Goal: Information Seeking & Learning: Check status

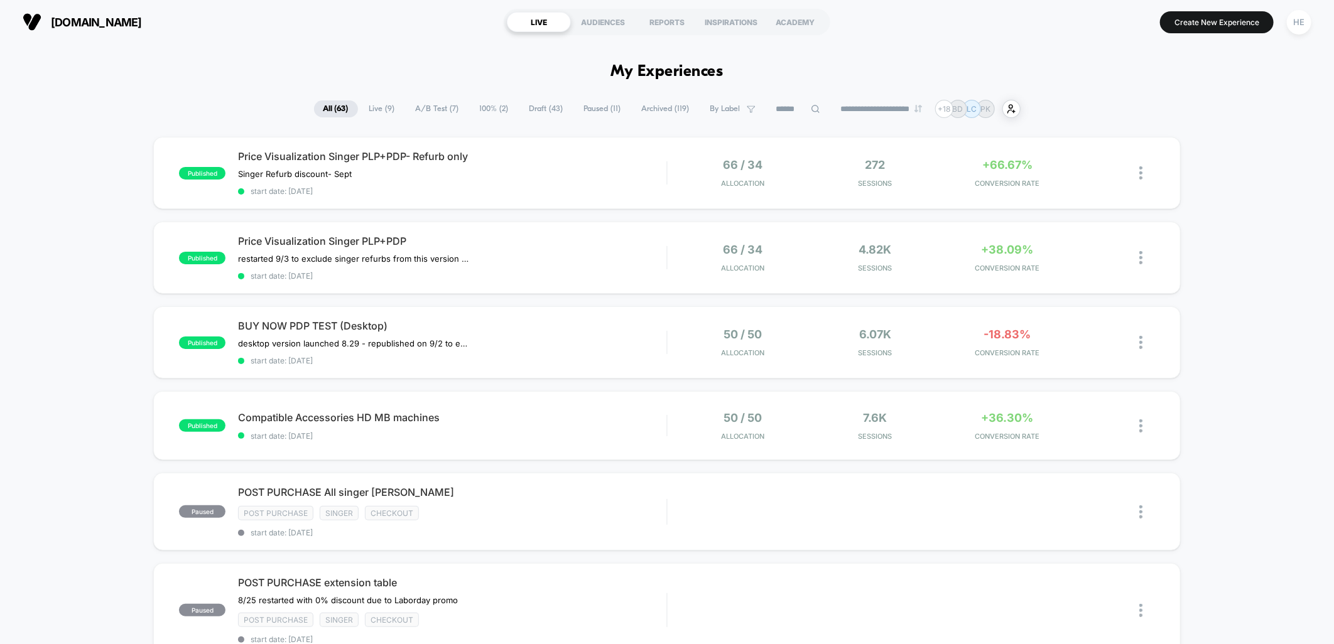
click at [387, 112] on span "Live ( 9 )" at bounding box center [382, 108] width 45 height 17
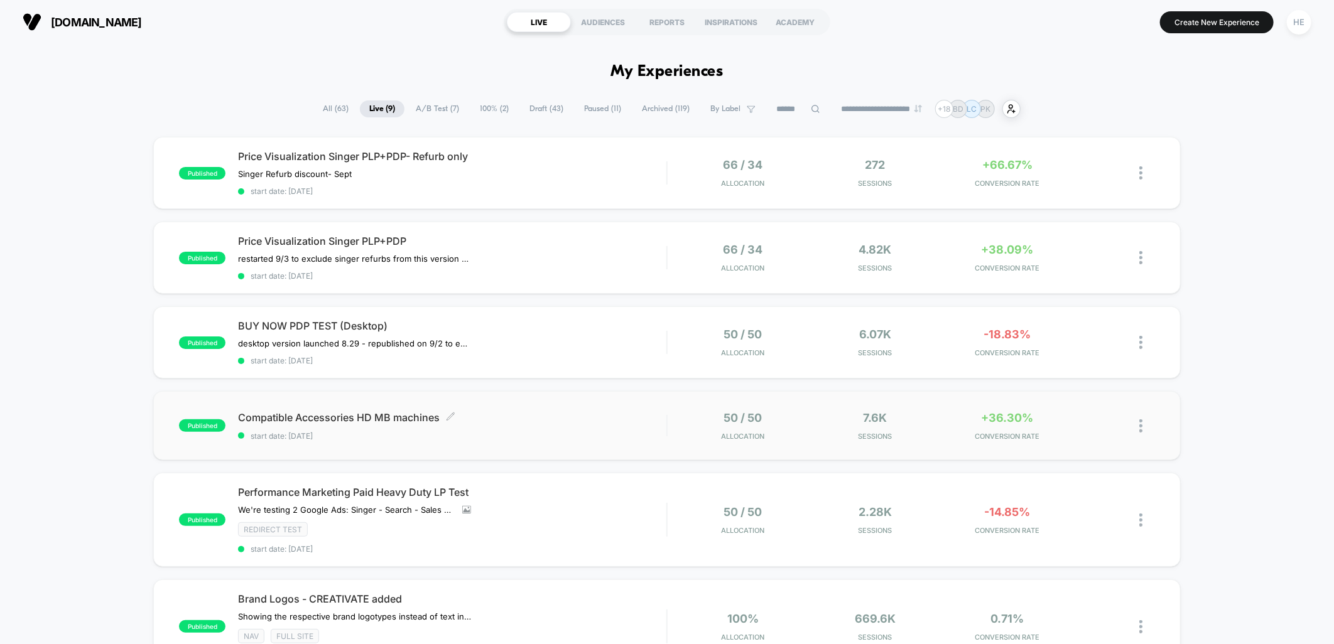
click at [589, 421] on div "Compatible Accessories HD MB machines Click to edit experience details Click to…" at bounding box center [452, 426] width 428 height 30
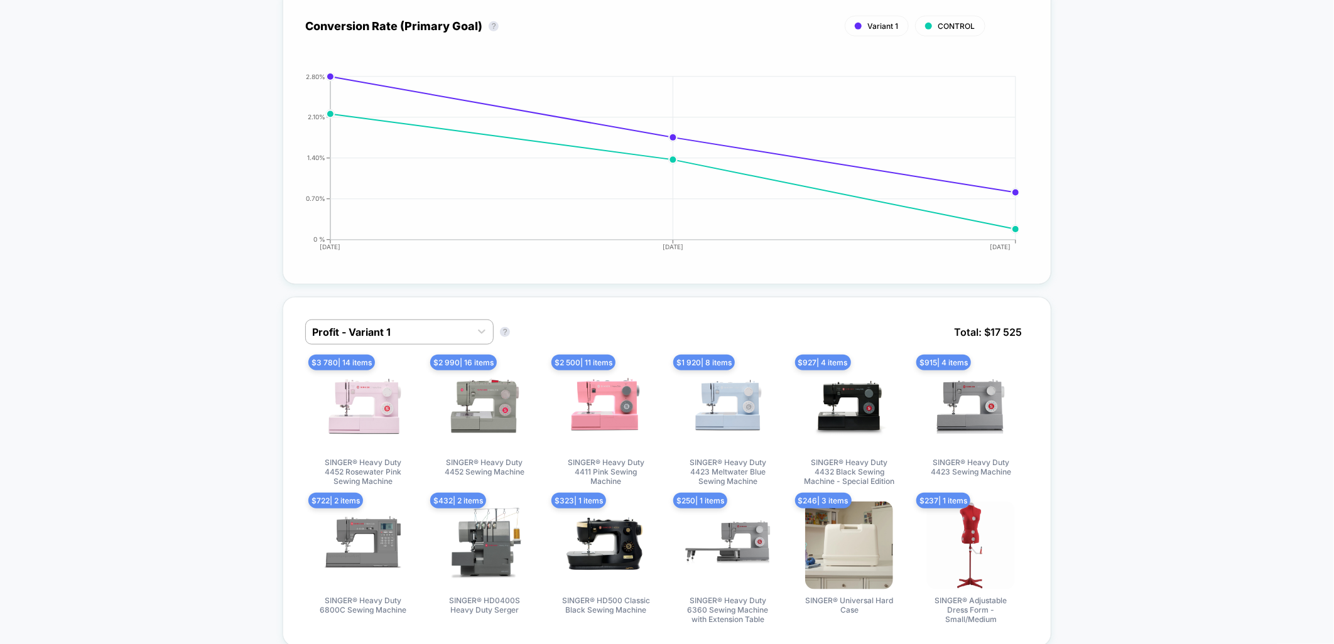
scroll to position [558, 0]
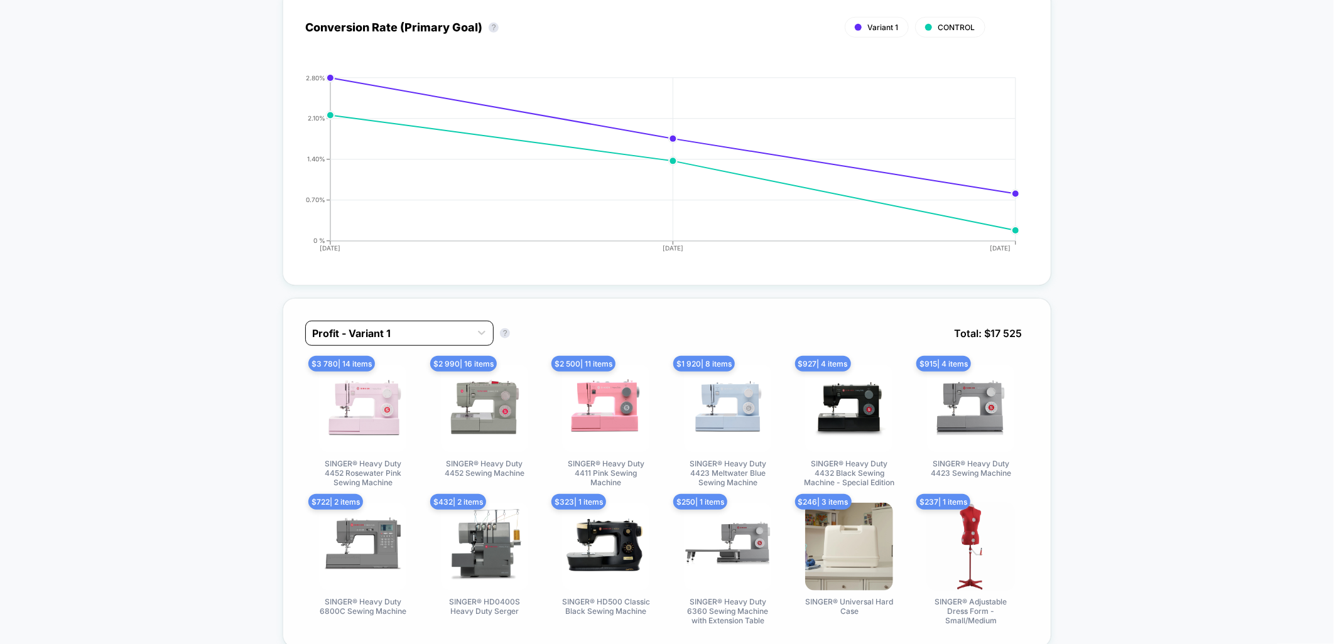
click at [352, 335] on div at bounding box center [388, 333] width 152 height 15
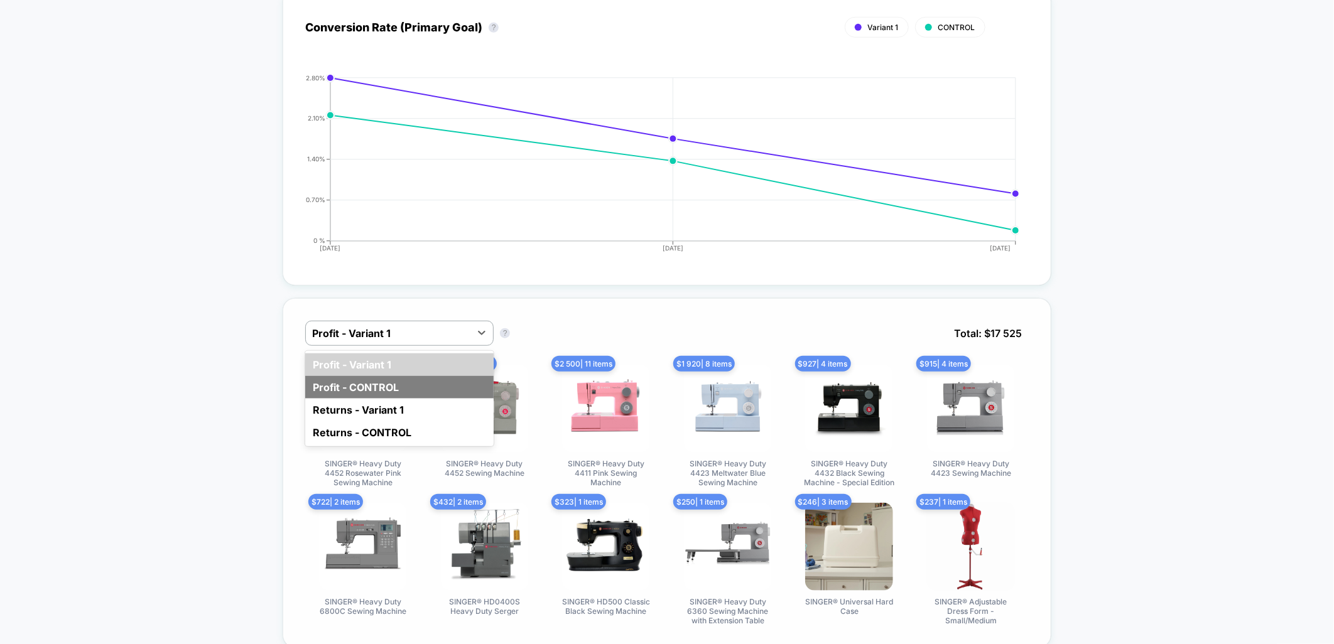
click at [367, 387] on div "Profit - CONTROL" at bounding box center [399, 387] width 188 height 23
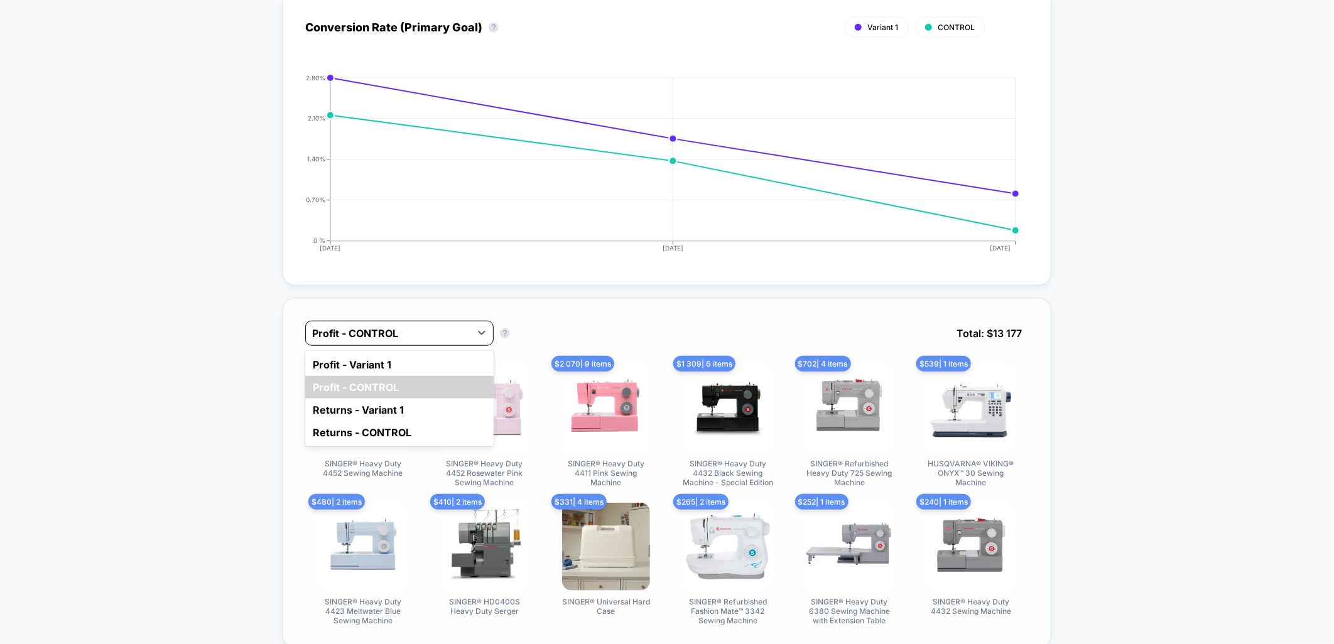
click at [369, 328] on div at bounding box center [388, 333] width 152 height 15
click at [369, 361] on div "Profit - Variant 1" at bounding box center [399, 364] width 188 height 23
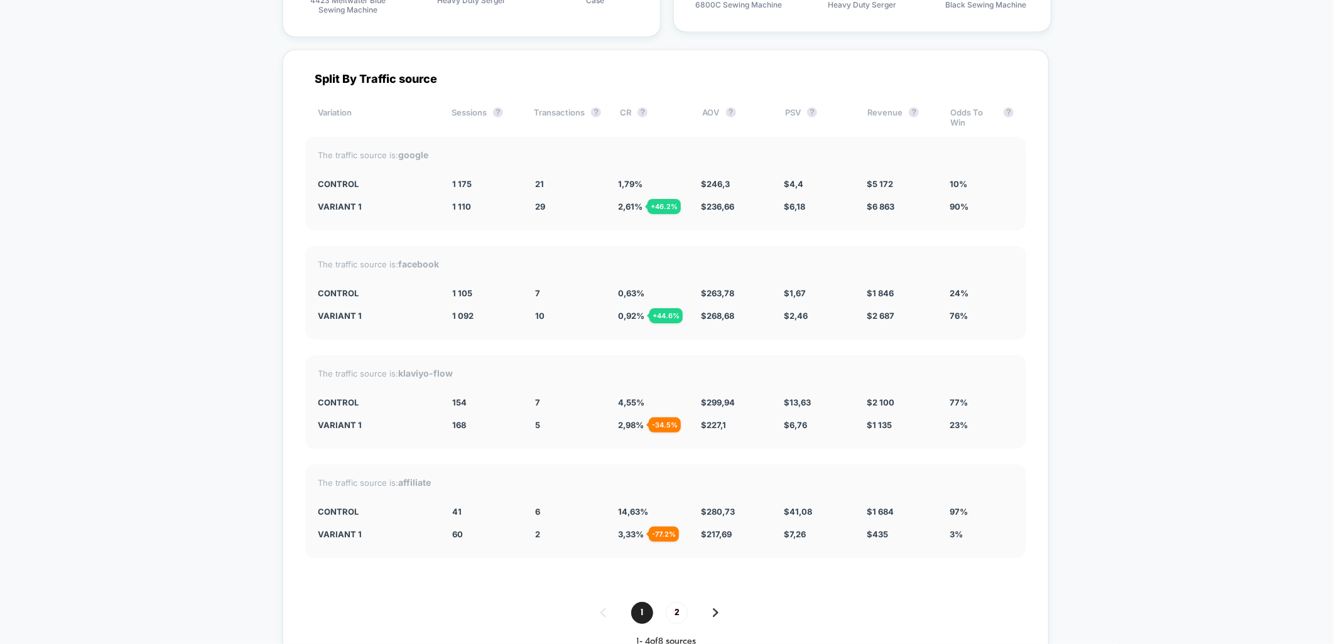
scroll to position [3723, 0]
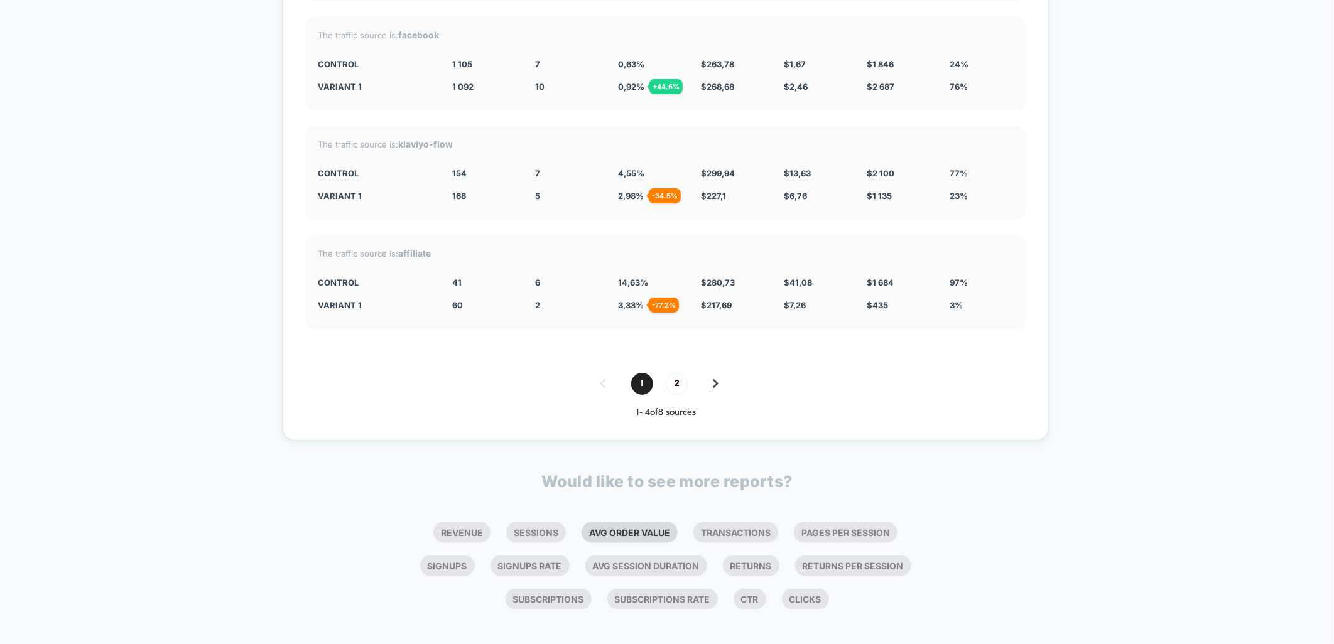
click at [618, 526] on li "Avg Order Value" at bounding box center [629, 532] width 96 height 21
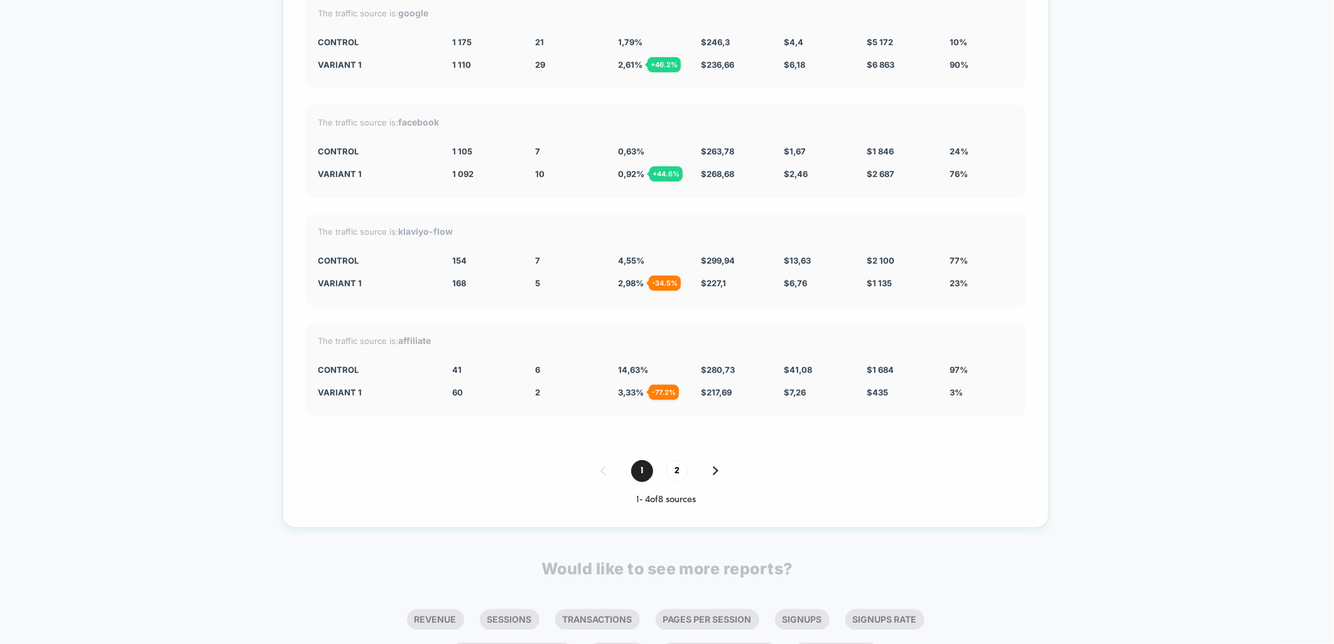
scroll to position [4032, 0]
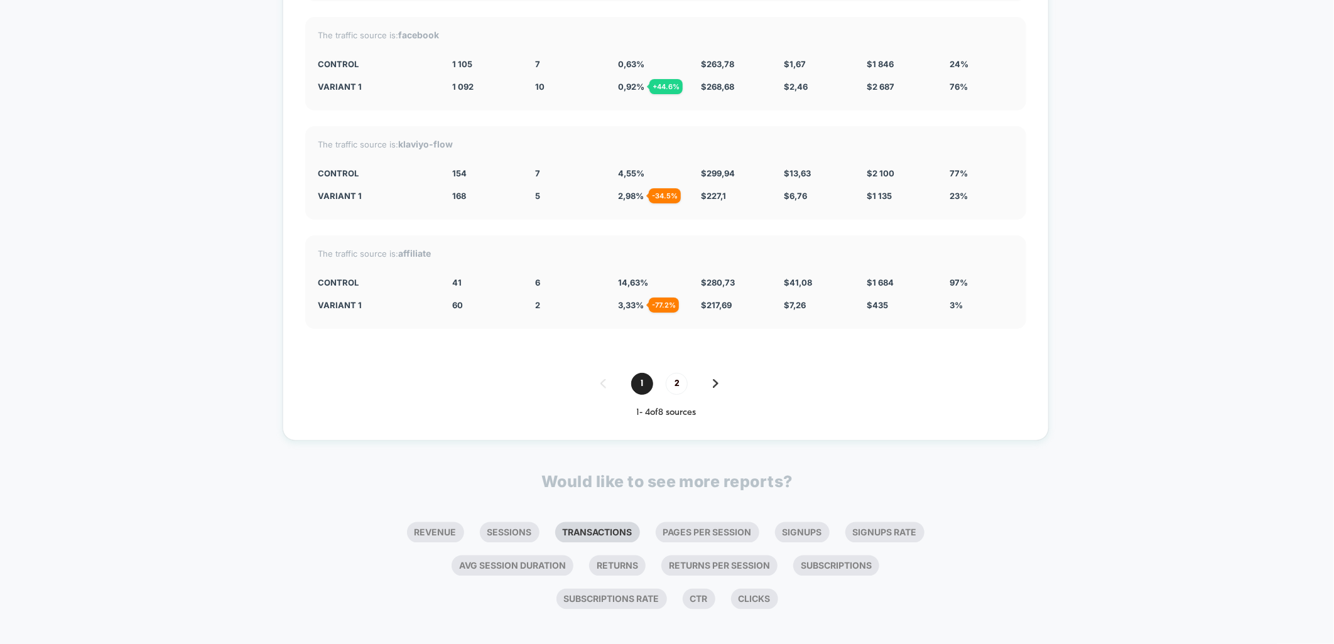
click at [587, 522] on li "Transactions" at bounding box center [597, 532] width 85 height 21
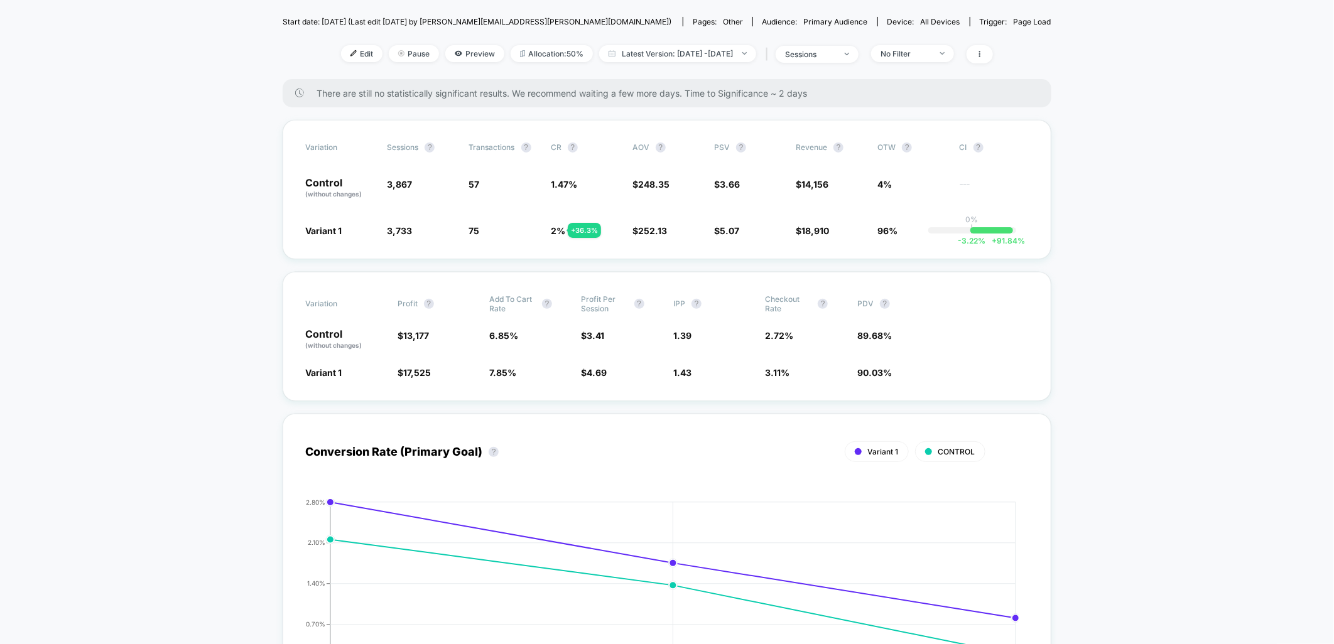
scroll to position [0, 0]
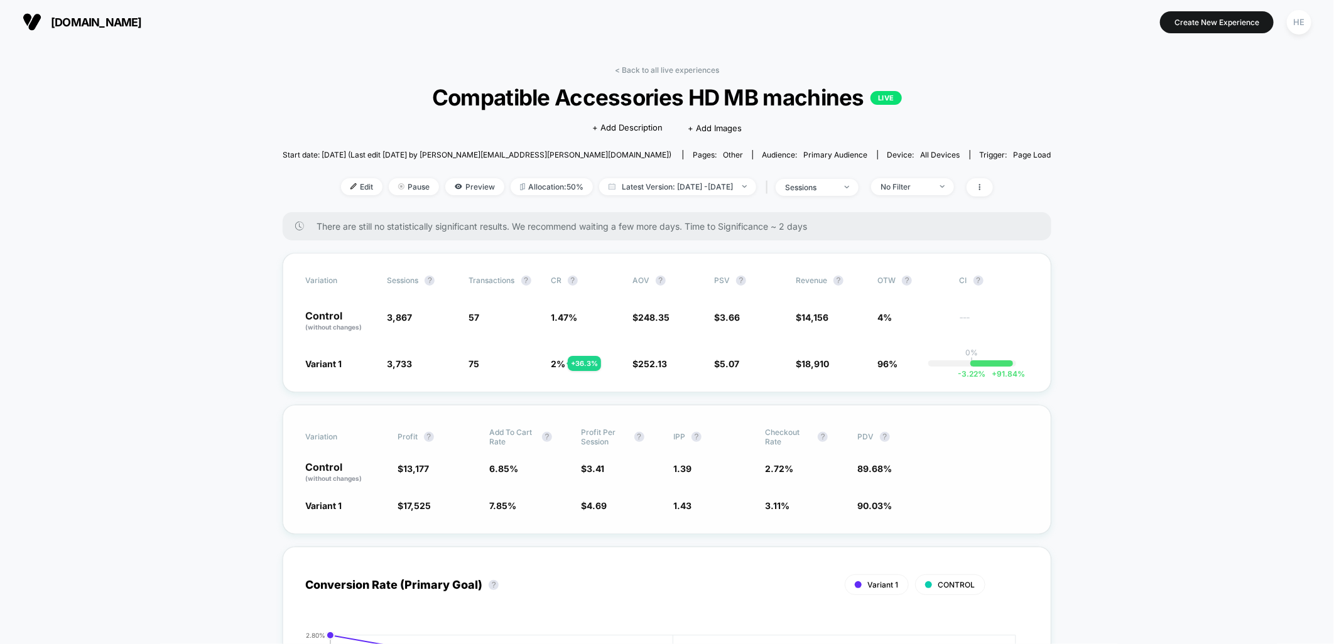
drag, startPoint x: 675, startPoint y: 510, endPoint x: 661, endPoint y: 514, distance: 14.9
click at [662, 514] on div "Variation Profit ? Add To Cart Rate ? Profit Per Session ? IPP ? Checkout Rate …" at bounding box center [667, 469] width 769 height 129
click at [657, 71] on link "< Back to all live experiences" at bounding box center [667, 69] width 104 height 9
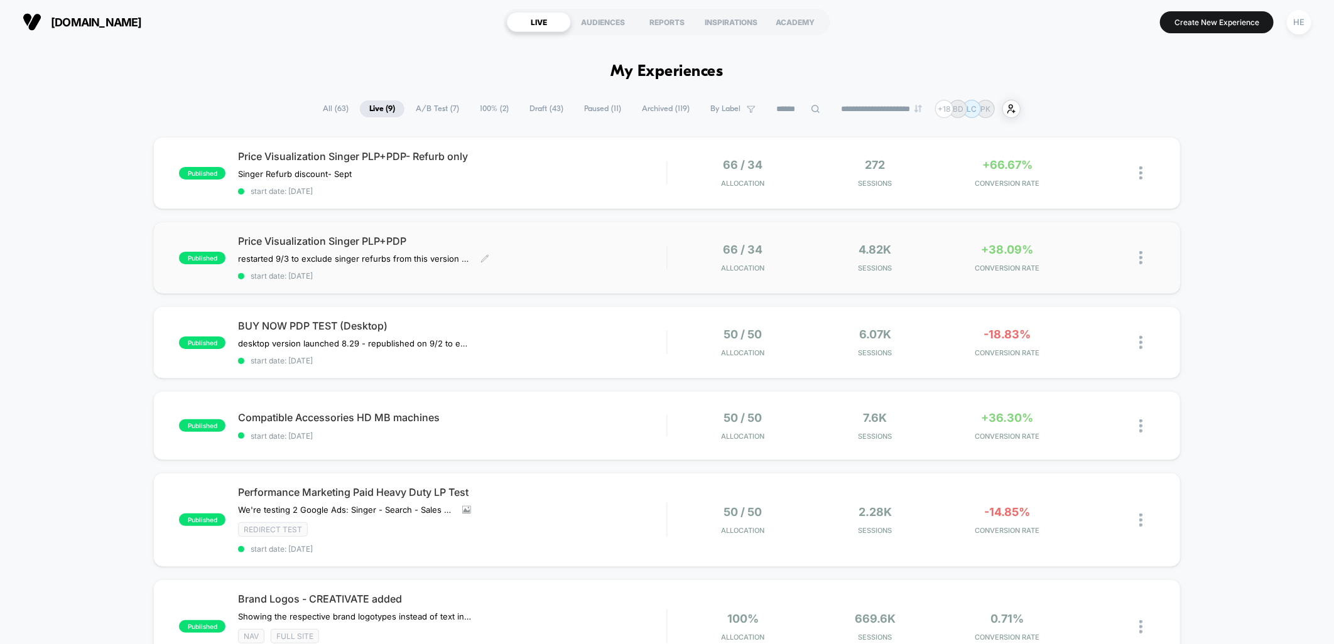
click at [546, 260] on div "Price Visualization Singer PLP+PDP restarted 9/3 to exclude singer refurbs from…" at bounding box center [452, 258] width 428 height 46
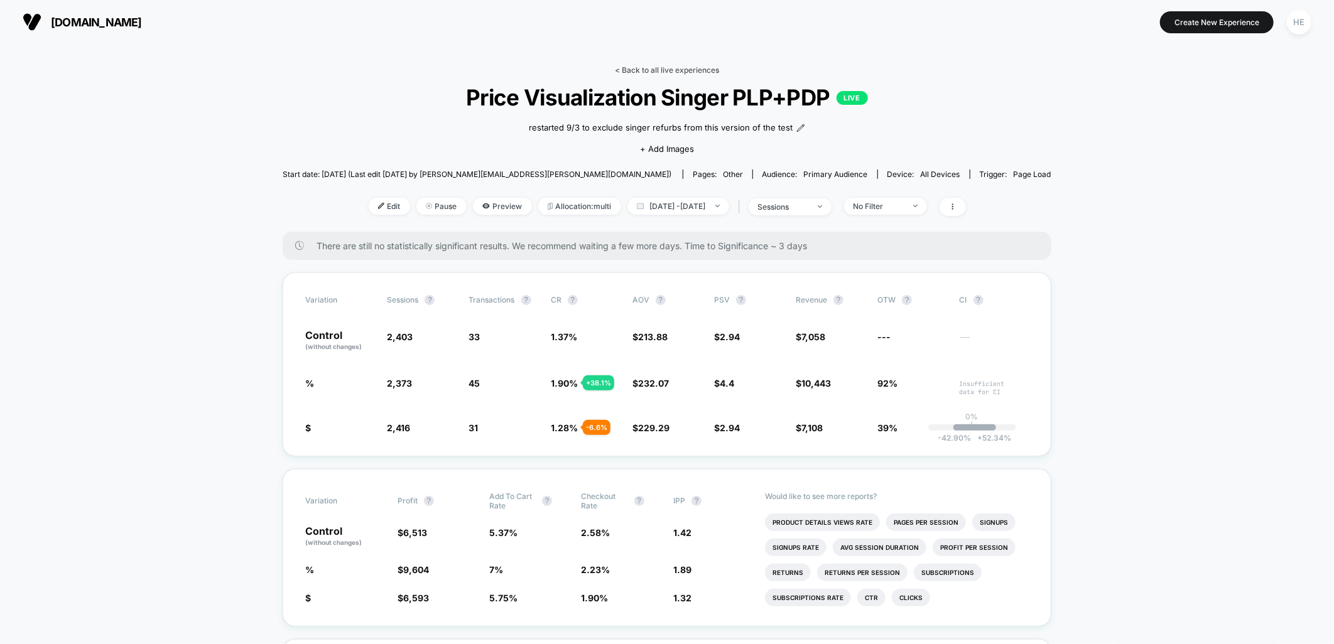
click at [679, 71] on link "< Back to all live experiences" at bounding box center [667, 69] width 104 height 9
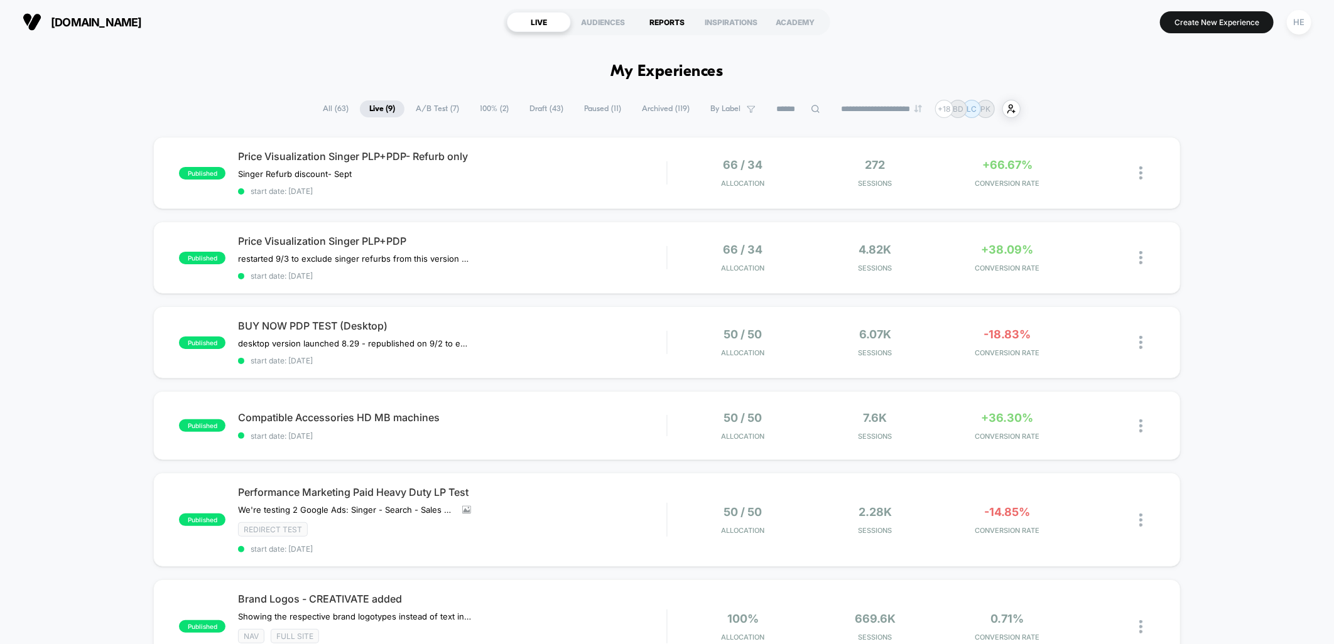
click at [672, 23] on div "REPORTS" at bounding box center [667, 22] width 64 height 20
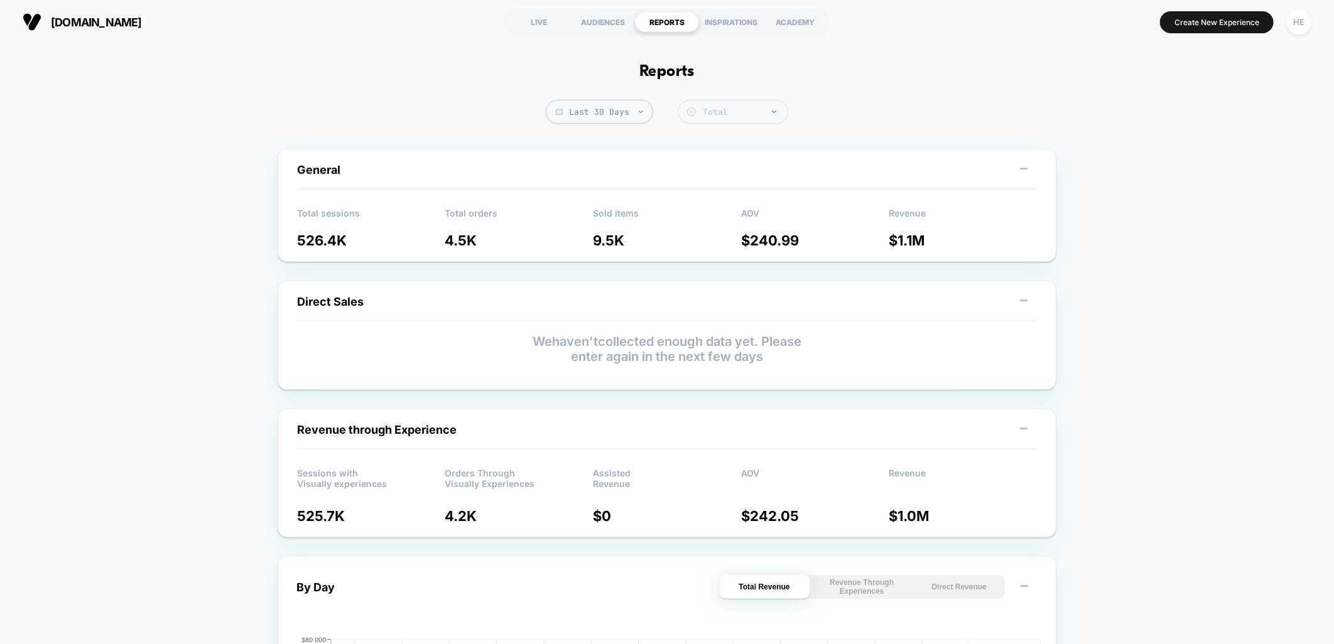
click at [754, 109] on div "Total" at bounding box center [742, 112] width 78 height 11
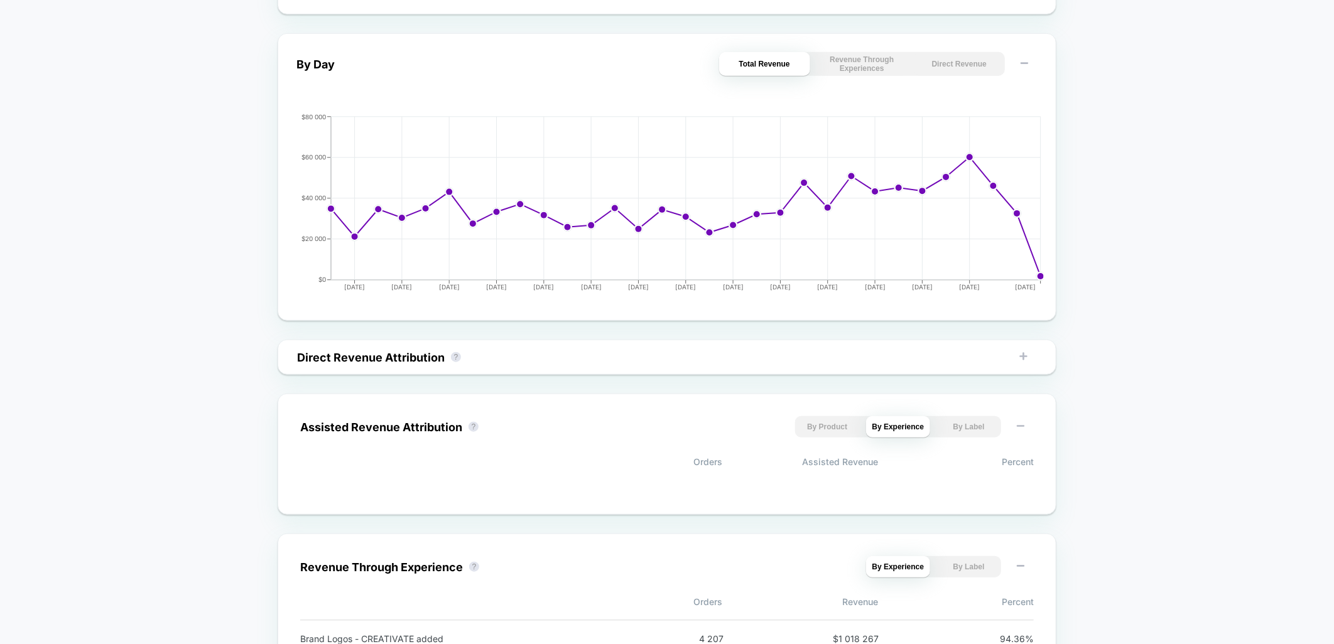
scroll to position [698, 0]
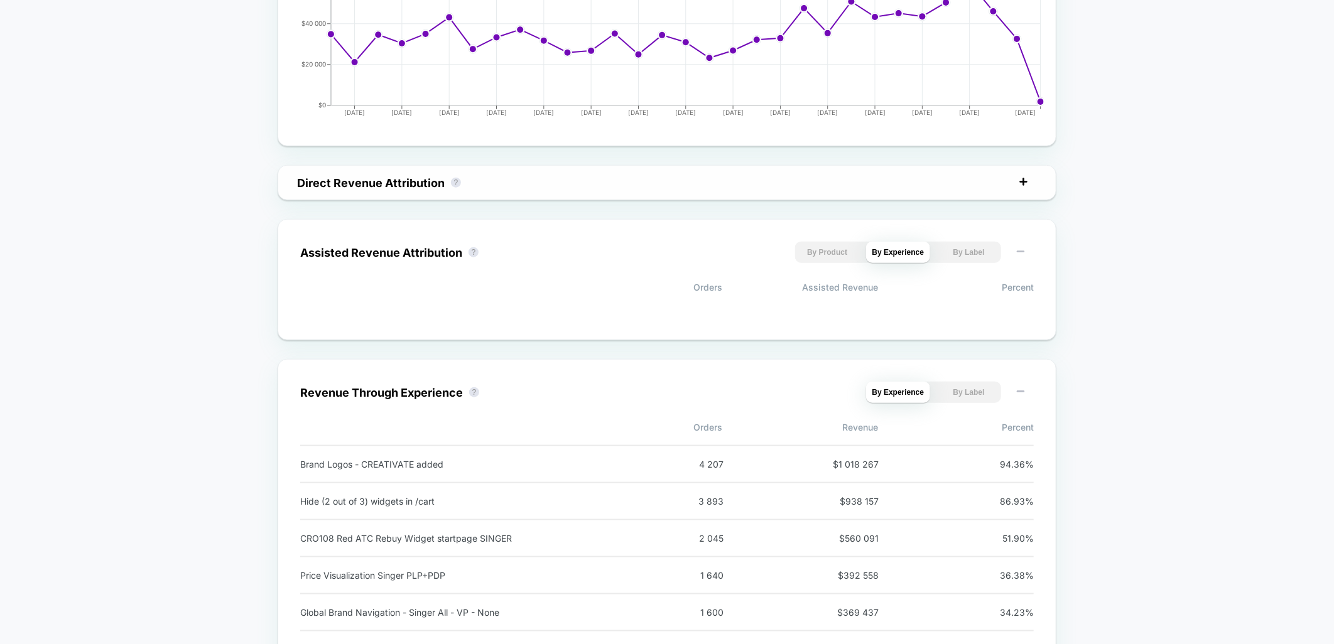
click at [1019, 181] on icon at bounding box center [1023, 182] width 13 height 13
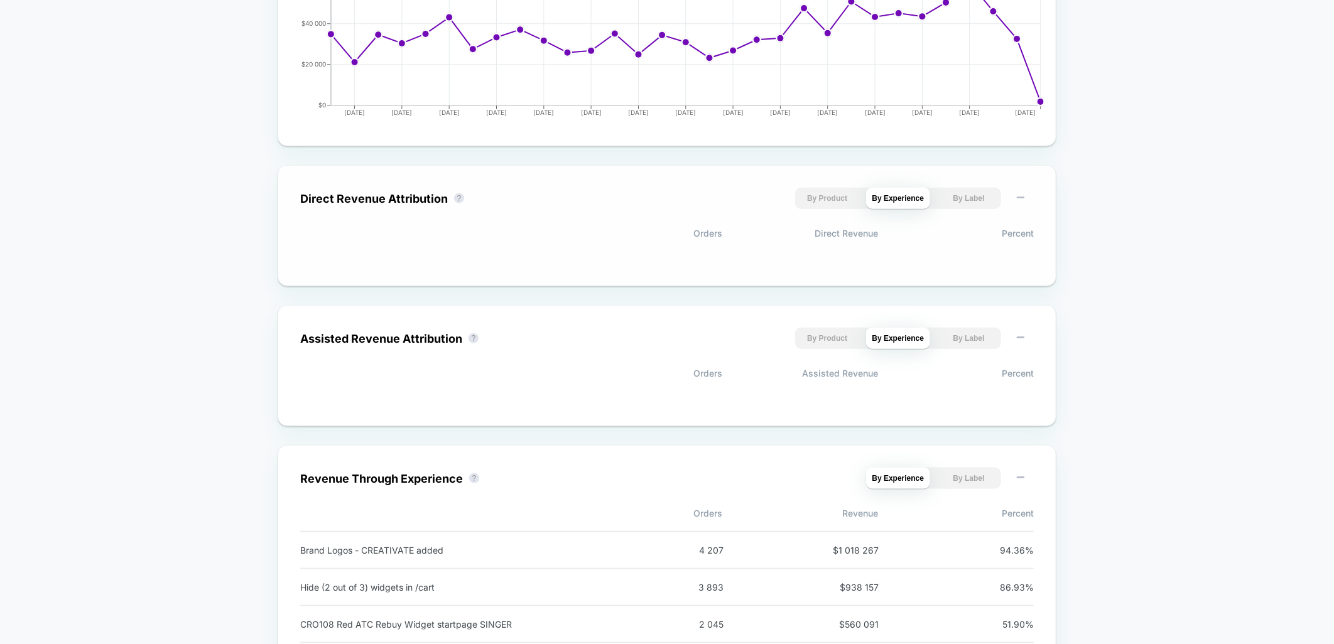
click at [1020, 191] on button at bounding box center [1020, 198] width 20 height 21
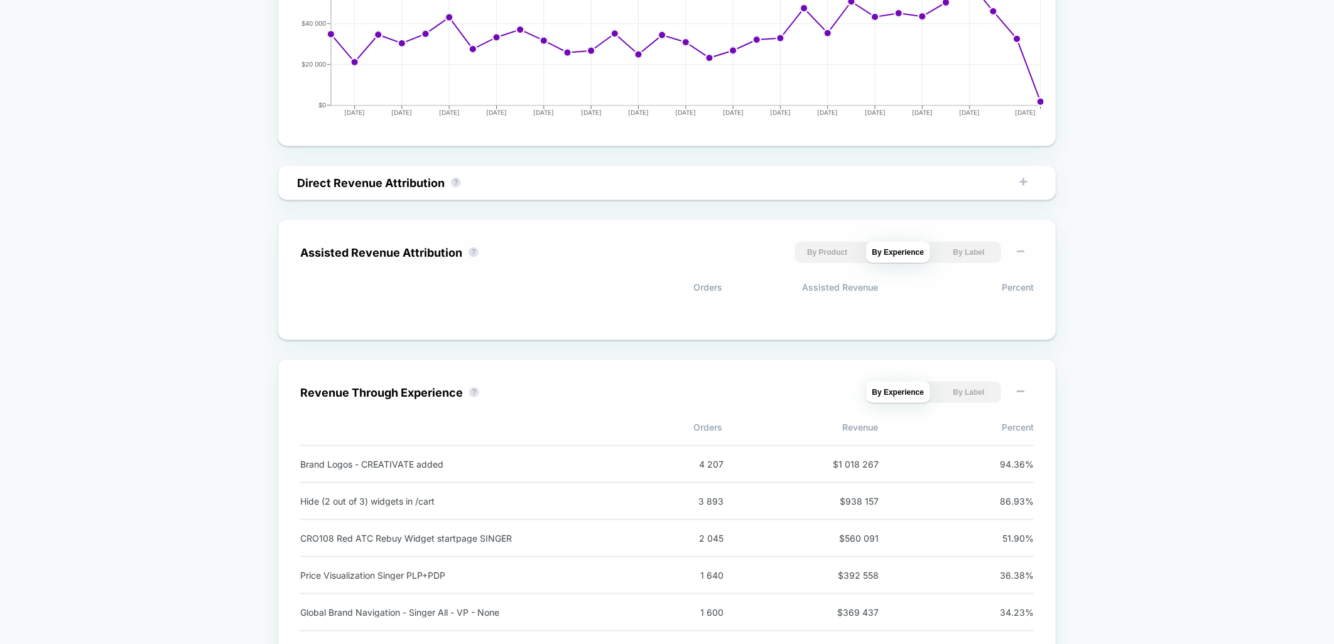
click at [825, 258] on button "By Product" at bounding box center [827, 252] width 65 height 21
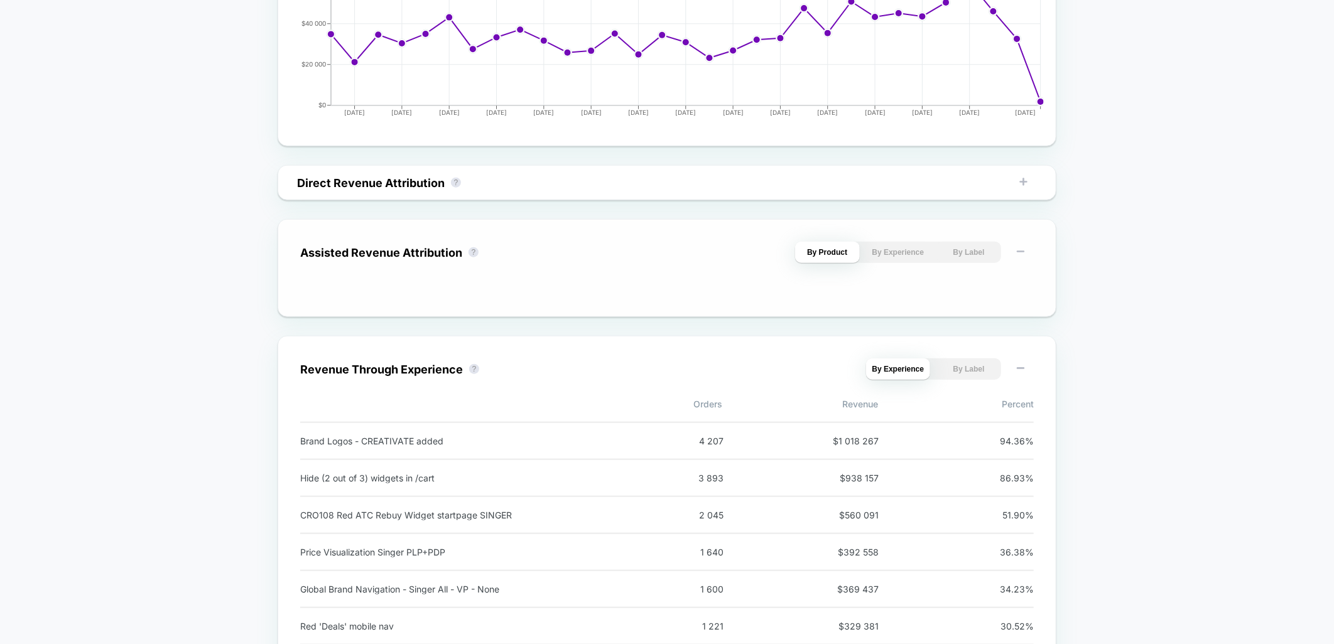
click at [915, 255] on button "By Experience" at bounding box center [898, 252] width 65 height 21
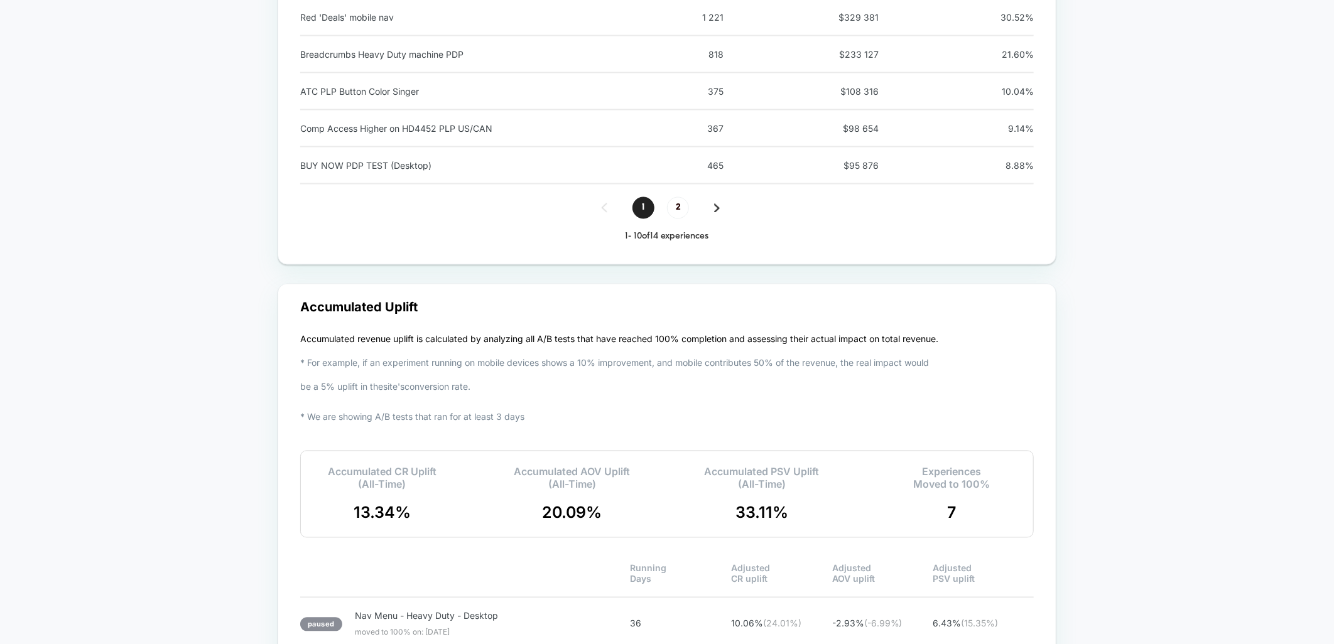
scroll to position [1535, 0]
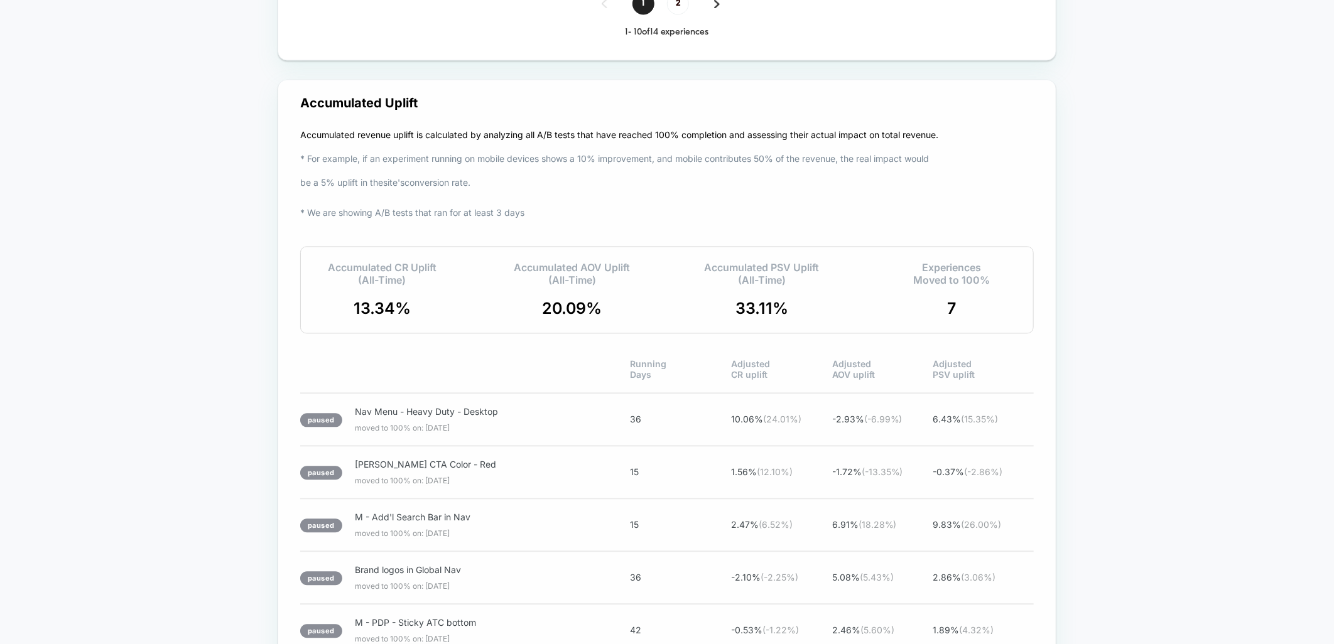
drag, startPoint x: 347, startPoint y: 316, endPoint x: 406, endPoint y: 312, distance: 59.2
click at [406, 312] on div "Accumulated CR Uplift (All-Time) 13.34 % Accumulated AOV Uplift (All-Time) 20.0…" at bounding box center [666, 289] width 733 height 87
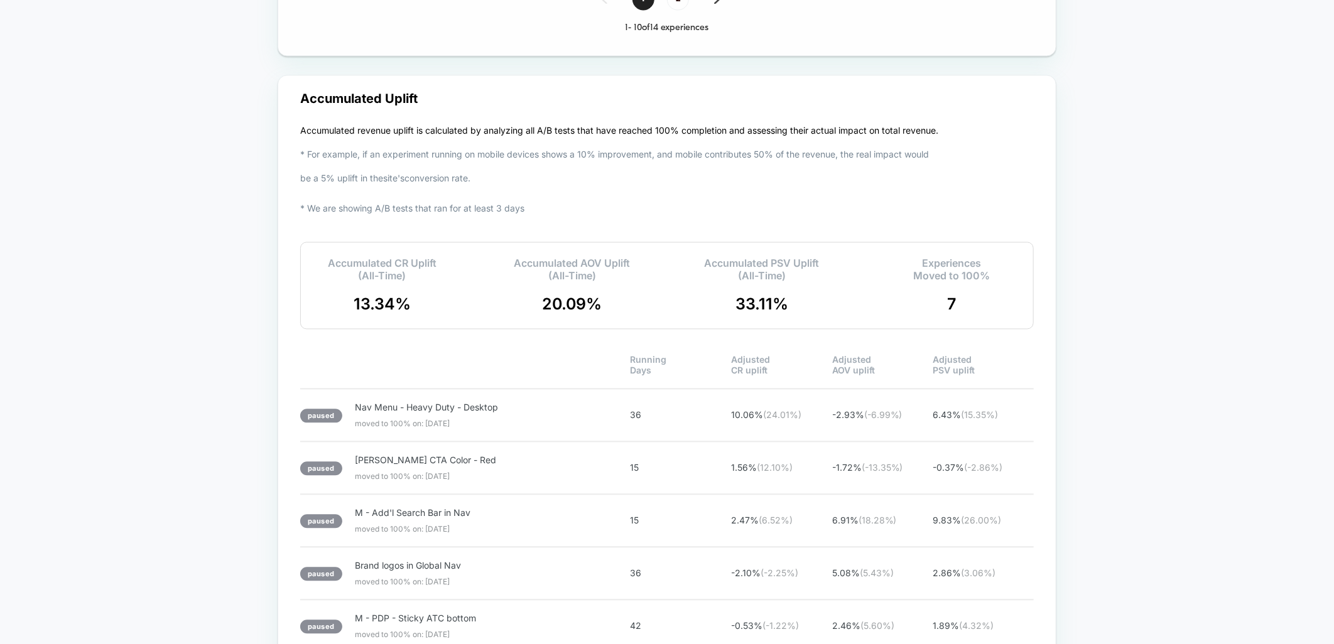
scroll to position [1434, 0]
